Goal: Transaction & Acquisition: Purchase product/service

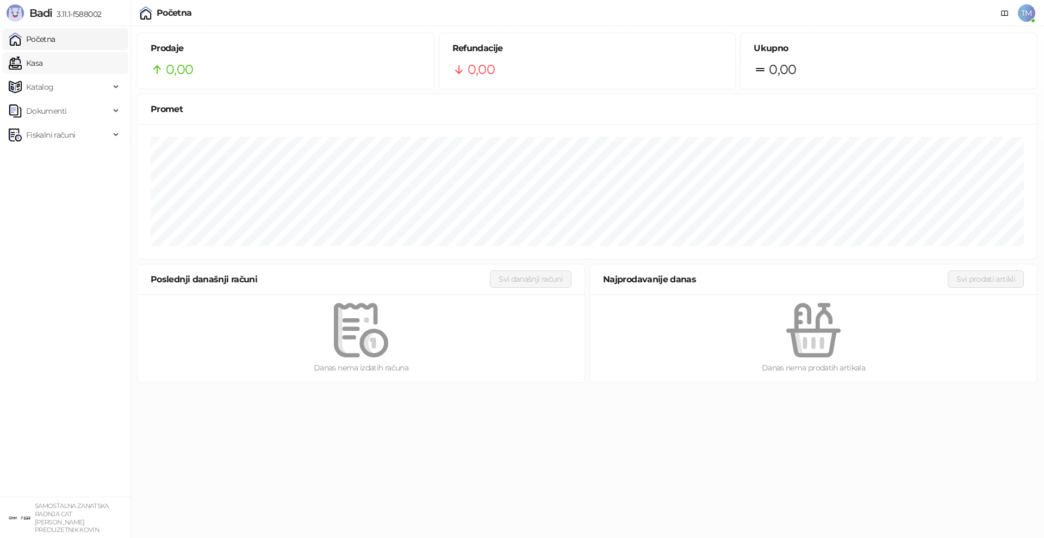
click at [42, 67] on link "Kasa" at bounding box center [26, 63] width 34 height 22
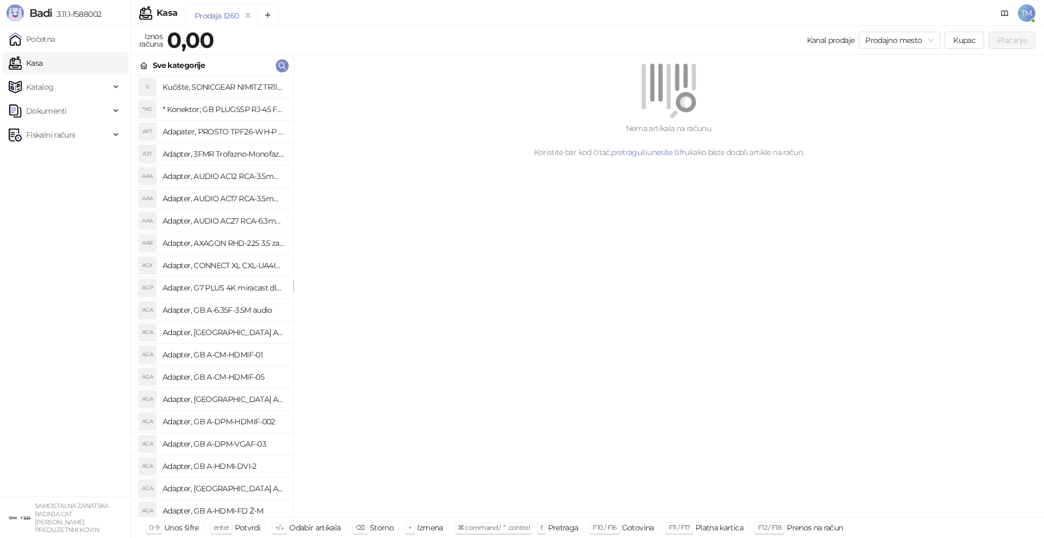
click at [664, 388] on div "Nema artikala na računu. Koristite bar kod čitač, pretragu ili unesite šifru ka…" at bounding box center [669, 286] width 750 height 462
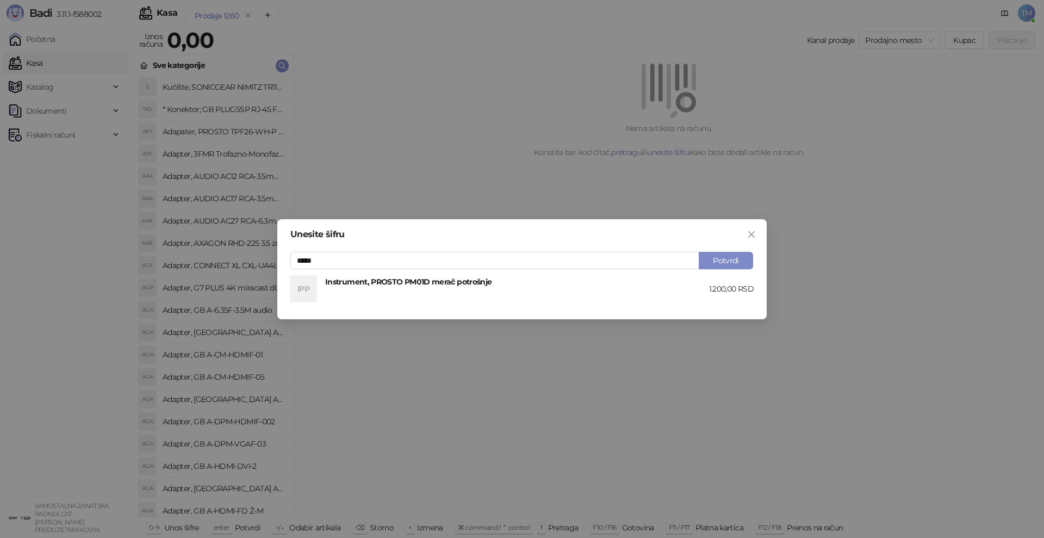
type input "*****"
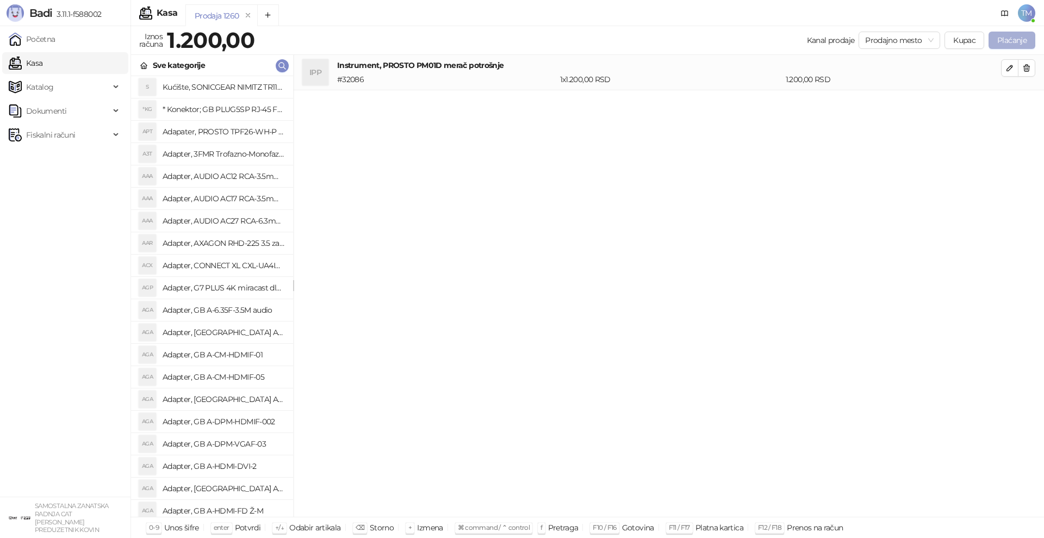
click at [1014, 39] on button "Plaćanje" at bounding box center [1012, 40] width 47 height 17
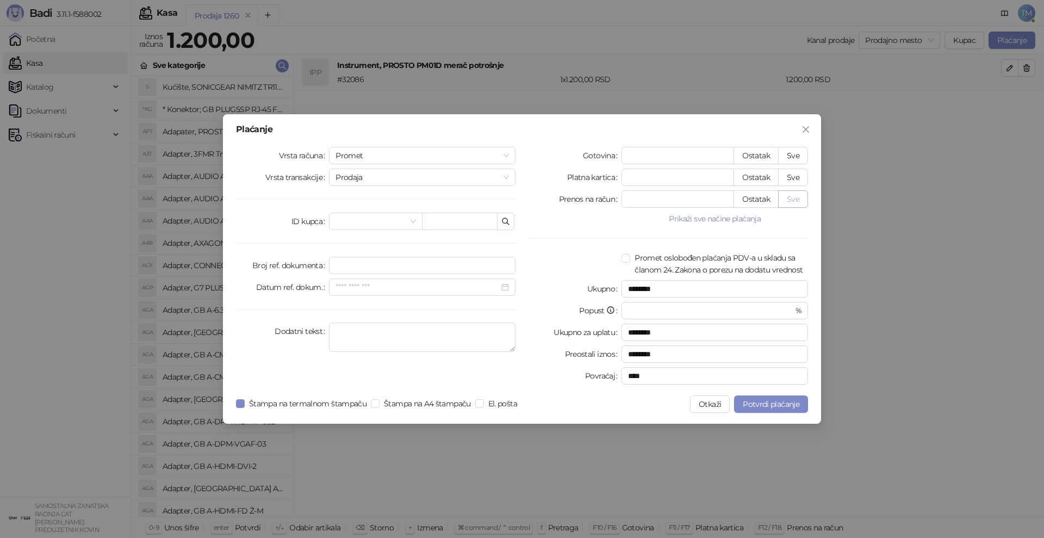
click at [796, 199] on button "Sve" at bounding box center [793, 198] width 30 height 17
type input "****"
click at [780, 402] on span "Potvrdi plaćanje" at bounding box center [771, 404] width 57 height 10
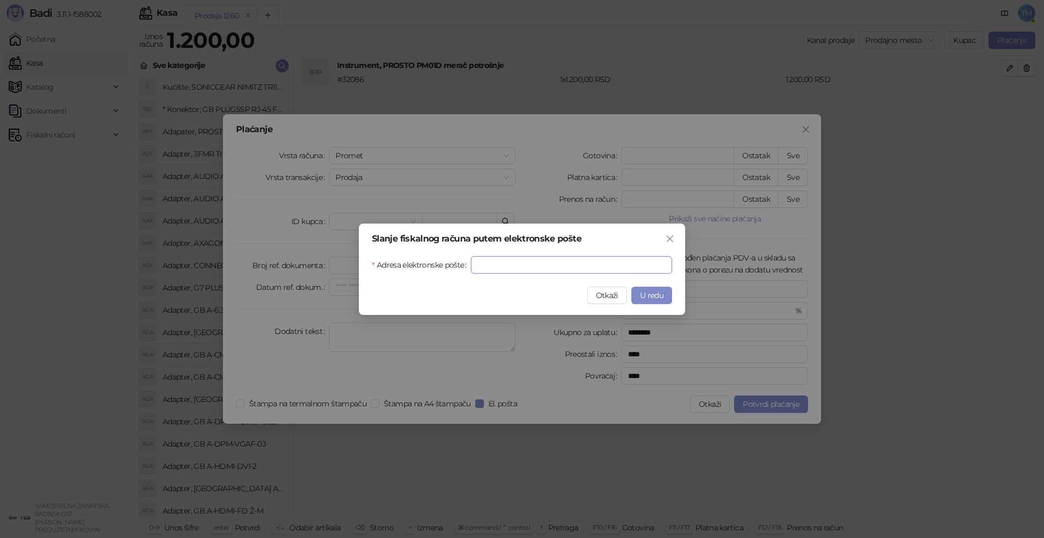
click at [496, 262] on input "Adresa elektronske pošte" at bounding box center [571, 264] width 201 height 17
type input "**********"
click at [655, 297] on span "U redu" at bounding box center [651, 295] width 23 height 10
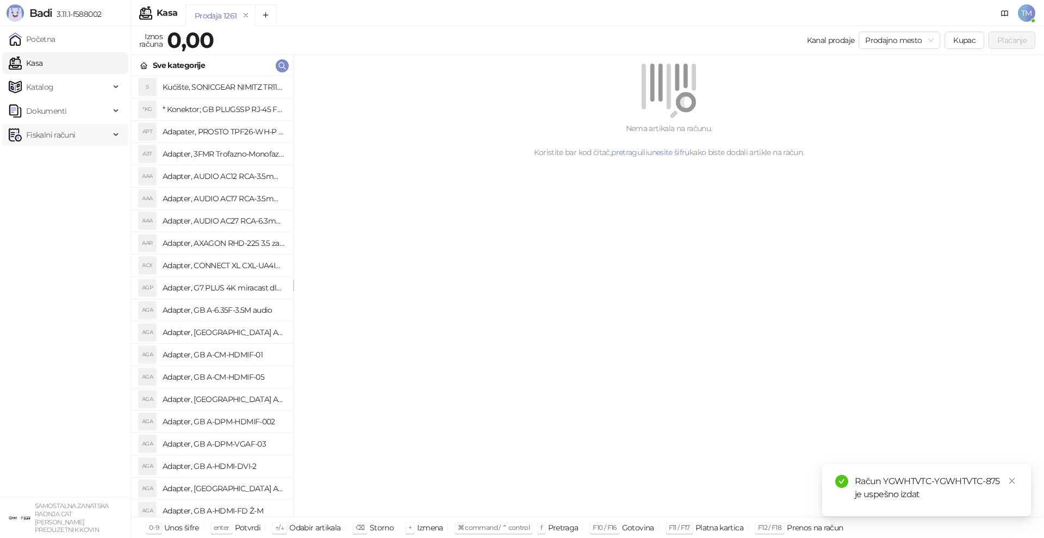
click at [57, 131] on span "Fiskalni računi" at bounding box center [50, 135] width 49 height 22
click at [49, 156] on link "Izdati računi" at bounding box center [42, 159] width 59 height 22
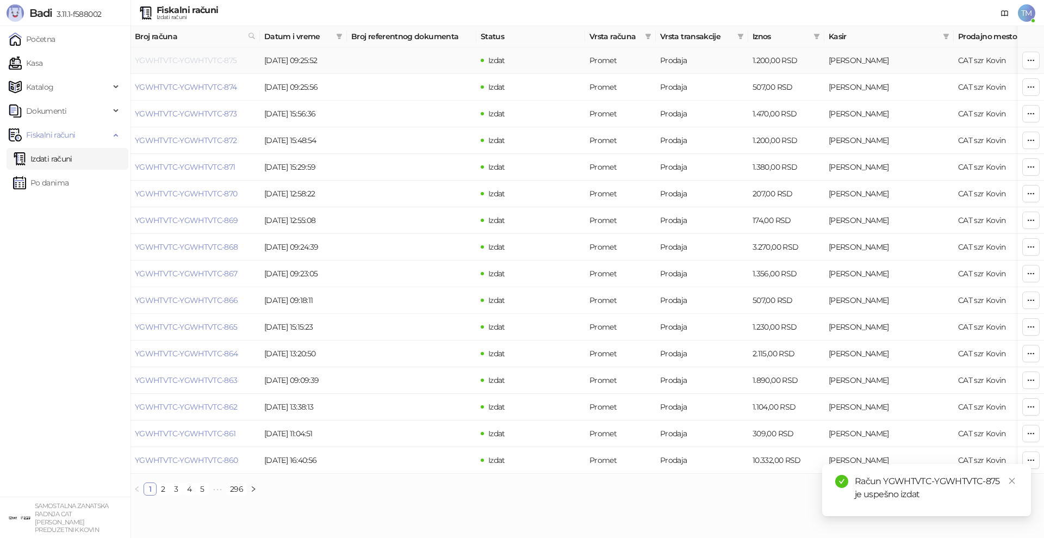
click at [228, 59] on link "YGWHTVTC-YGWHTVTC-875" at bounding box center [186, 60] width 102 height 10
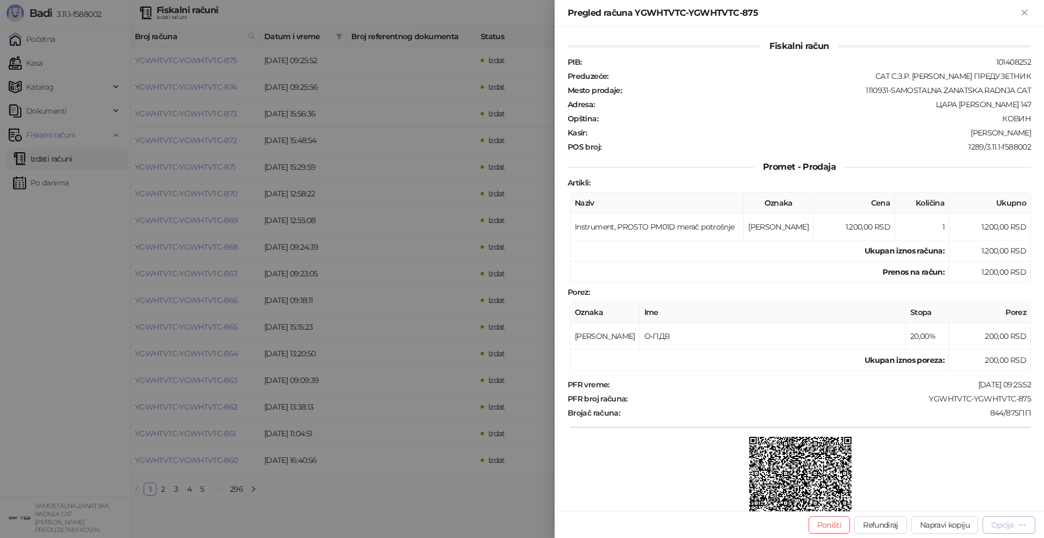
click at [1023, 524] on icon "button" at bounding box center [1022, 524] width 9 height 9
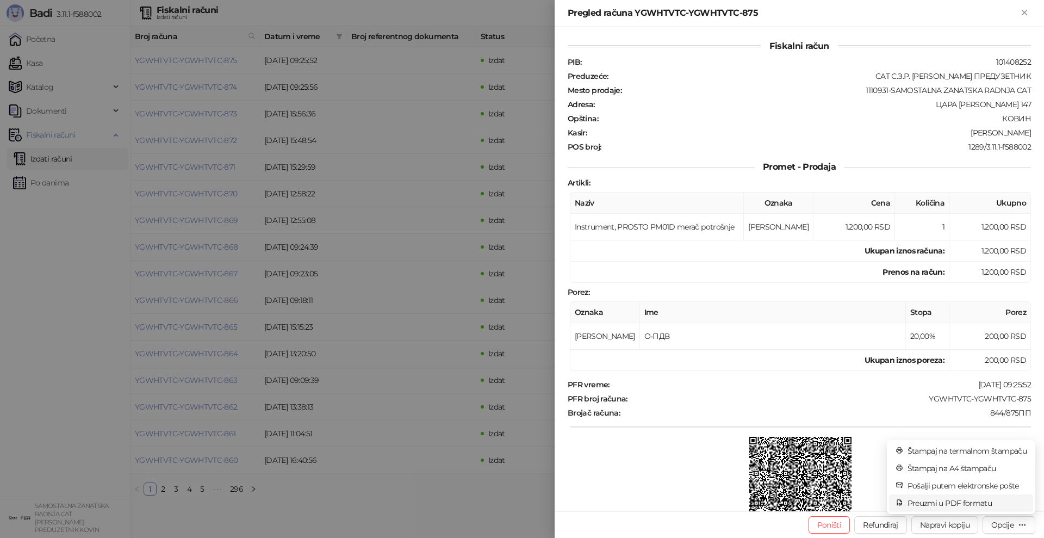
click at [943, 503] on span "Preuzmi u PDF formatu" at bounding box center [967, 503] width 119 height 12
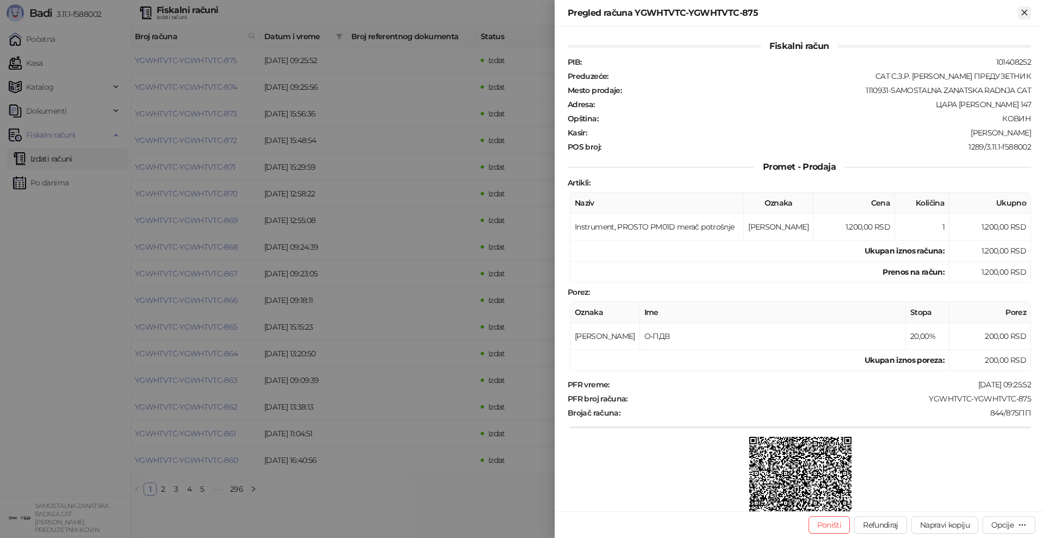
click at [1027, 16] on icon "Zatvori" at bounding box center [1025, 13] width 10 height 10
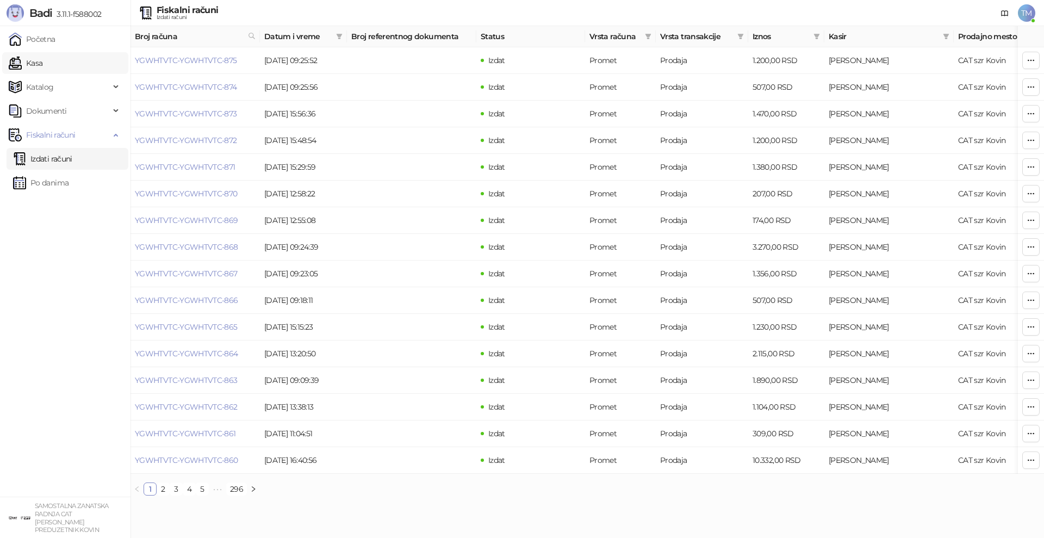
click at [26, 63] on link "Kasa" at bounding box center [26, 63] width 34 height 22
